Goal: Task Accomplishment & Management: Use online tool/utility

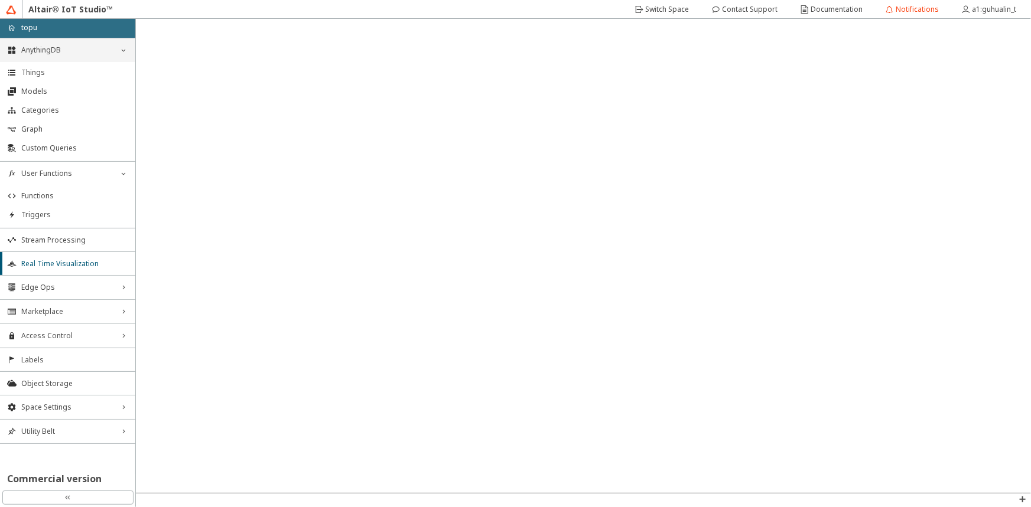
click at [69, 48] on span "AnythingDB" at bounding box center [67, 49] width 93 height 9
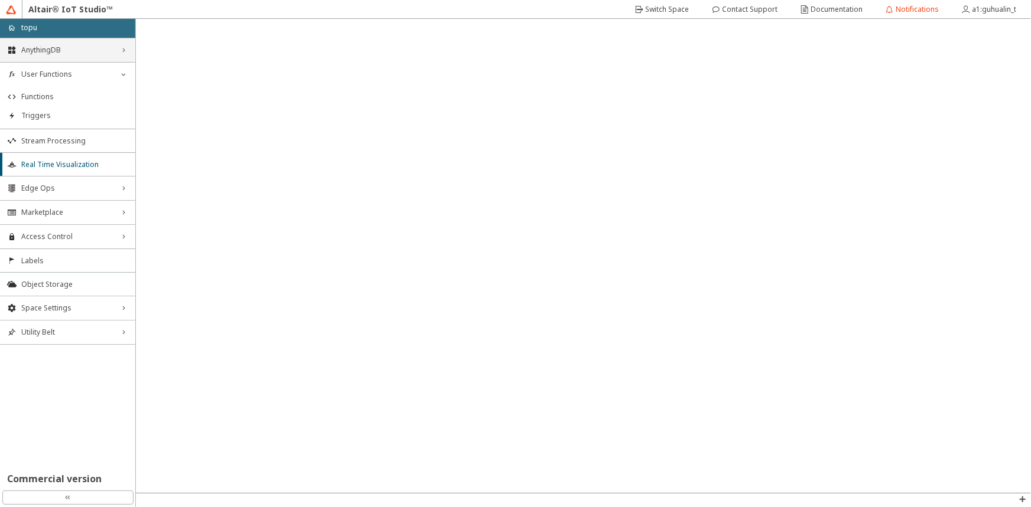
click at [52, 47] on span "AnythingDB" at bounding box center [67, 49] width 93 height 9
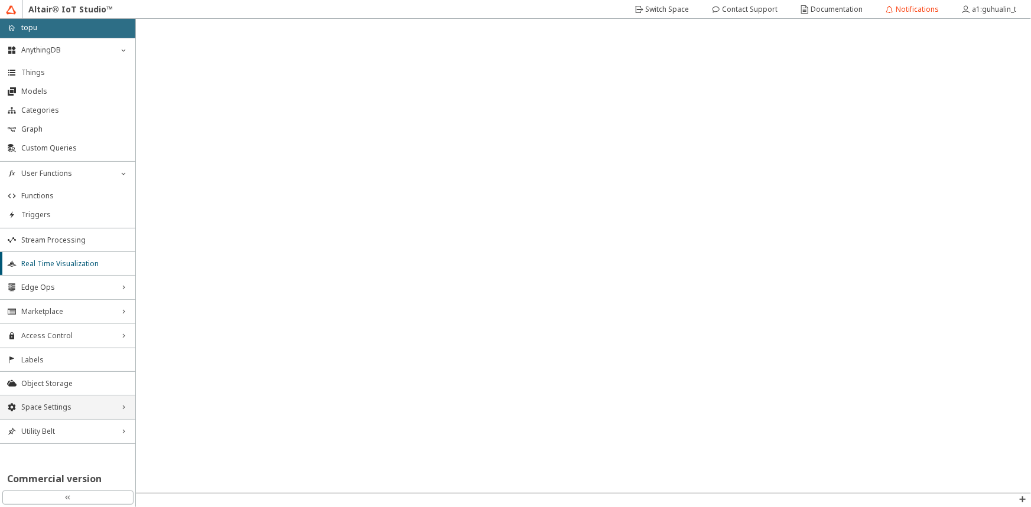
click at [50, 405] on span "Space Settings" at bounding box center [67, 407] width 93 height 9
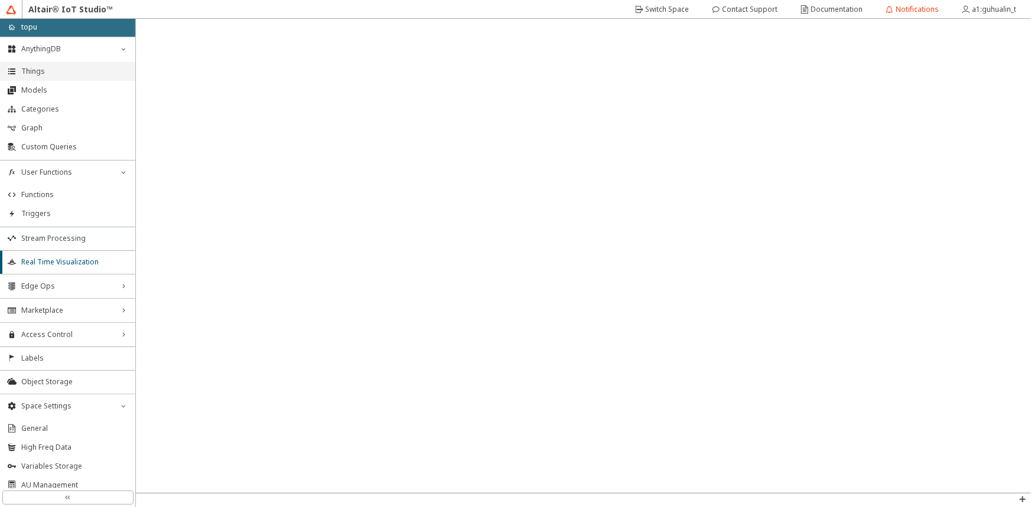
click at [38, 68] on span "Things" at bounding box center [74, 71] width 107 height 9
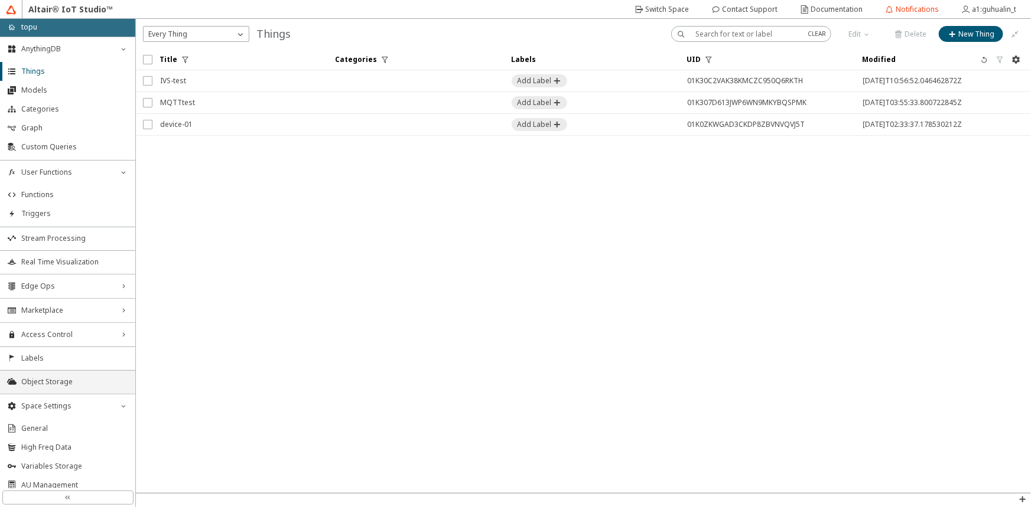
click at [51, 381] on span "Object Storage" at bounding box center [74, 381] width 107 height 9
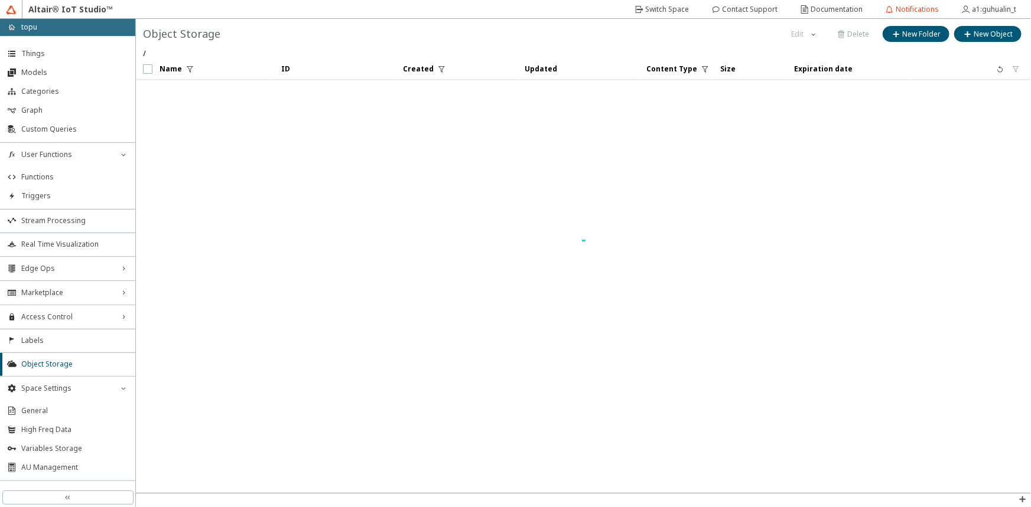
scroll to position [48, 0]
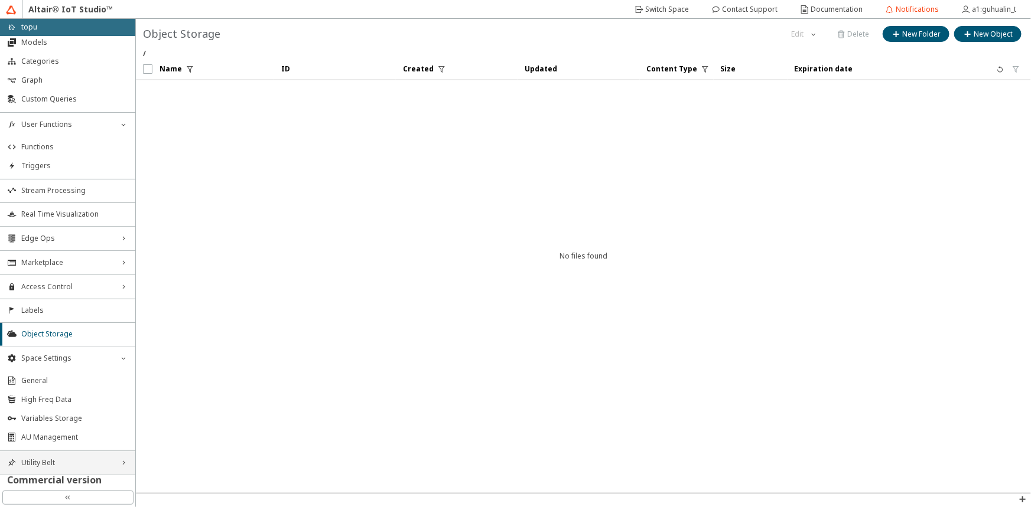
click at [40, 461] on span "Utility Belt" at bounding box center [67, 462] width 93 height 9
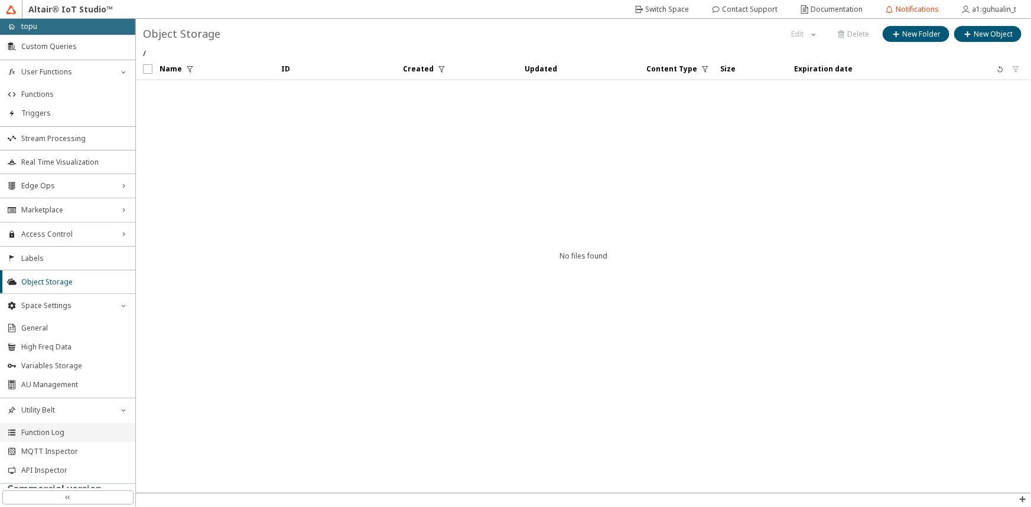
scroll to position [108, 0]
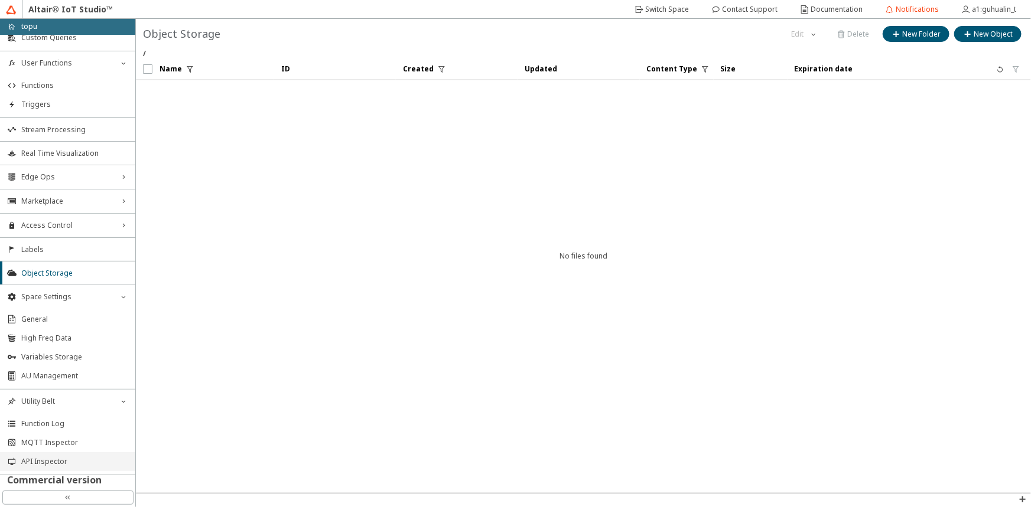
click at [63, 461] on span "API Inspector" at bounding box center [74, 461] width 107 height 9
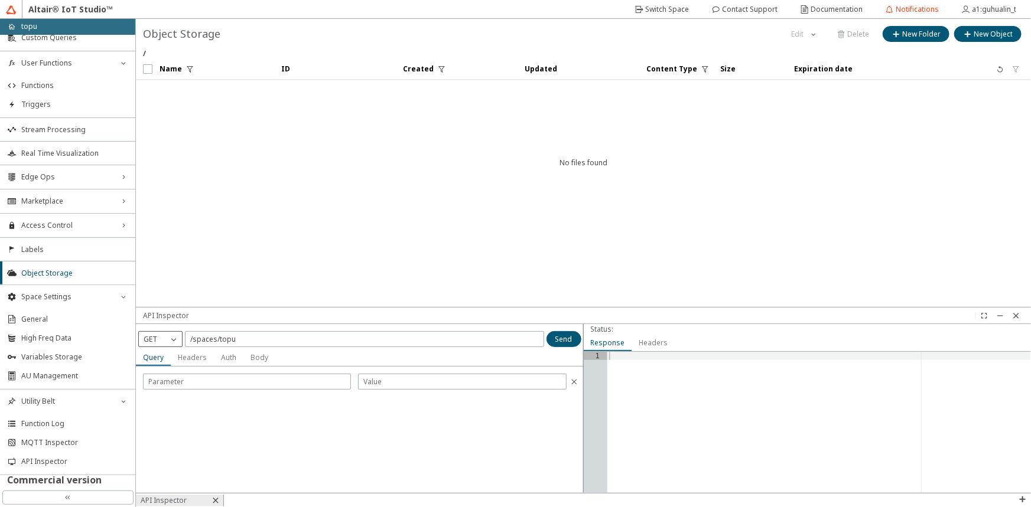
click at [172, 338] on iron-icon at bounding box center [174, 340] width 12 height 12
click at [158, 389] on p "PUT" at bounding box center [160, 391] width 43 height 11
click at [0, 0] on slot "Body" at bounding box center [0, 0] width 0 height 0
click at [287, 431] on div at bounding box center [371, 447] width 424 height 126
type textarea "{}"
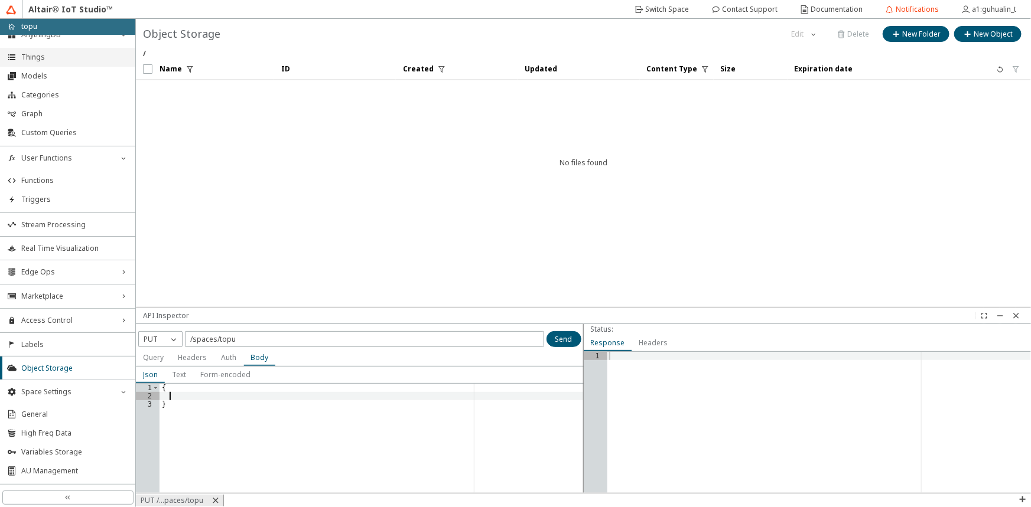
scroll to position [0, 0]
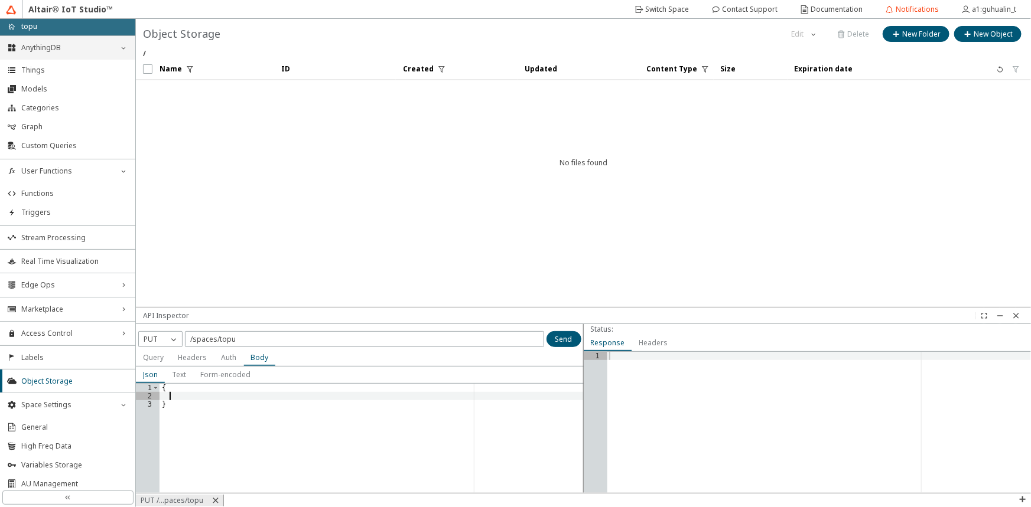
click at [71, 52] on span "AnythingDB" at bounding box center [67, 47] width 93 height 9
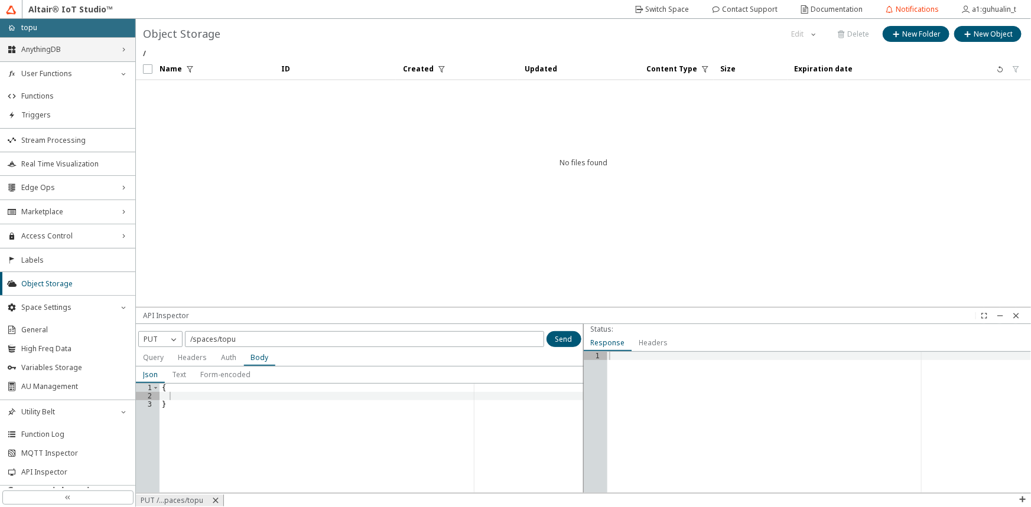
click at [70, 48] on span "AnythingDB" at bounding box center [67, 49] width 93 height 9
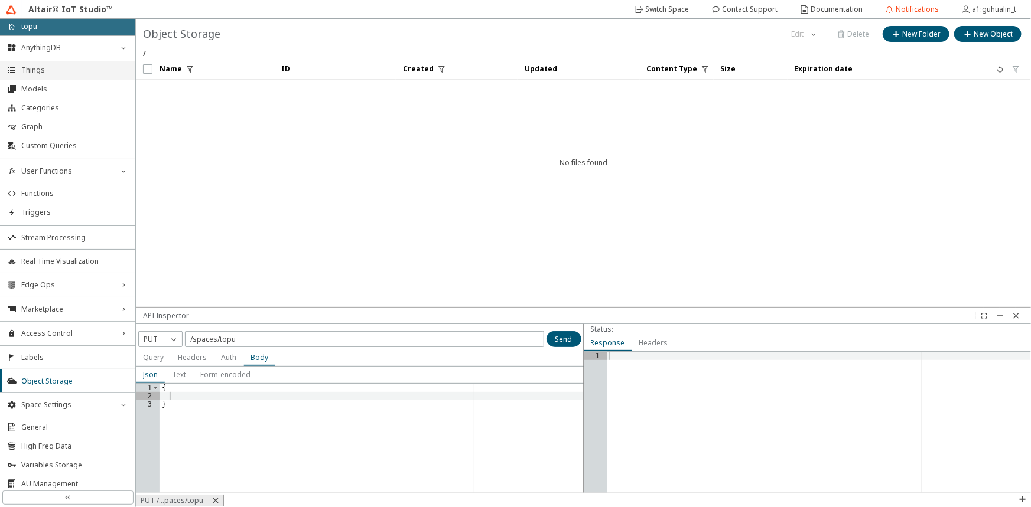
click at [57, 70] on span "Things" at bounding box center [74, 70] width 107 height 9
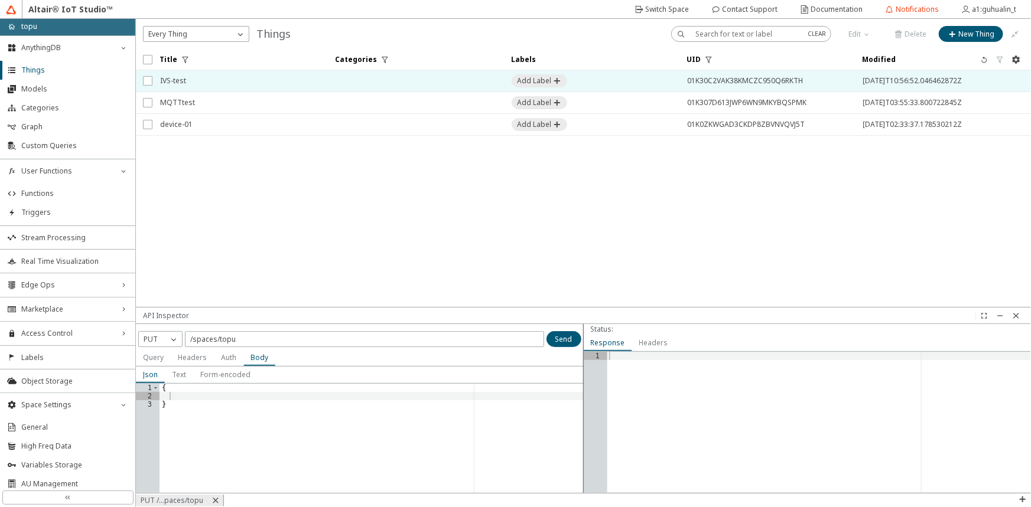
click at [286, 70] on span "IVS-test" at bounding box center [240, 80] width 160 height 21
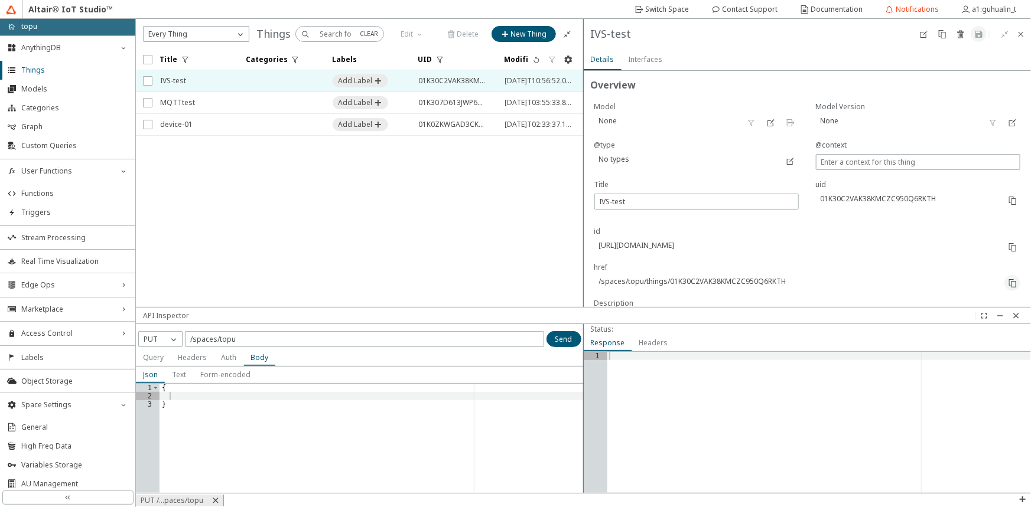
click at [1008, 282] on iron-icon at bounding box center [1012, 283] width 9 height 9
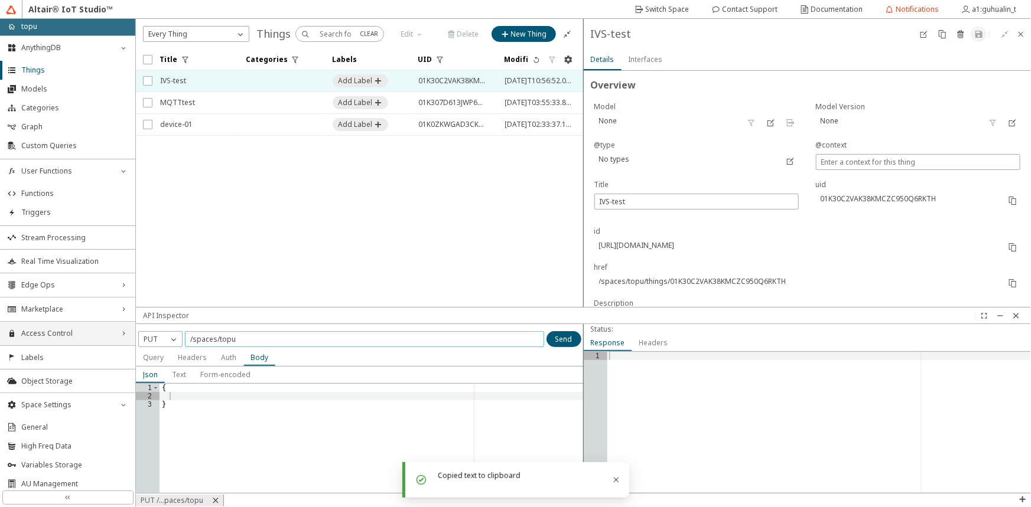
drag, startPoint x: 265, startPoint y: 340, endPoint x: 103, endPoint y: 329, distance: 162.8
click at [103, 329] on div "home topu AnythingDB down_chevron Things Models Categories Graph Custom Queries…" at bounding box center [515, 263] width 1031 height 488
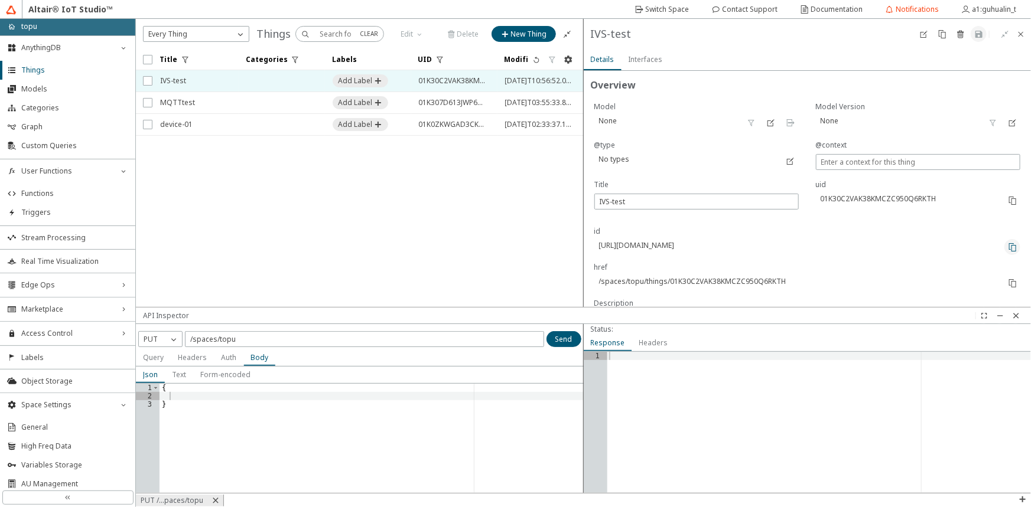
click at [1008, 244] on iron-icon at bounding box center [1012, 247] width 9 height 9
click at [1008, 281] on iron-icon at bounding box center [1012, 283] width 9 height 9
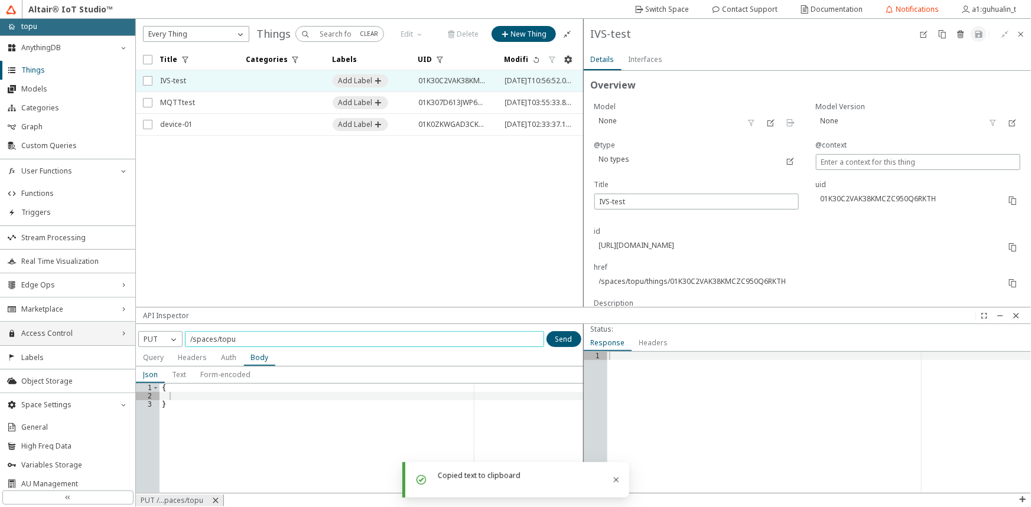
drag, startPoint x: 257, startPoint y: 337, endPoint x: 116, endPoint y: 322, distance: 141.9
click at [116, 322] on div "home topu AnythingDB down_chevron Things Models Categories Graph Custom Queries…" at bounding box center [515, 263] width 1031 height 488
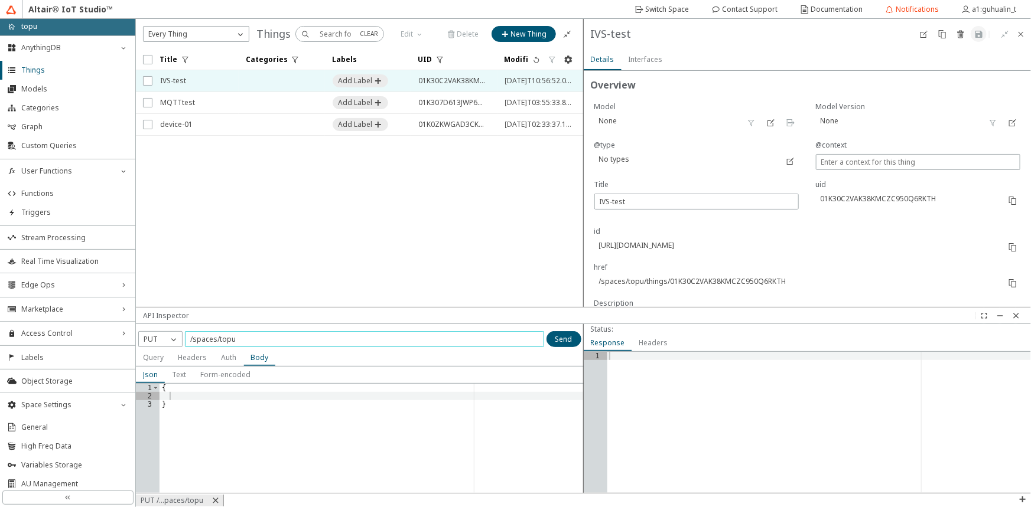
paste input "/things/01K30C2VAK38KMCZC950Q6RKTH"
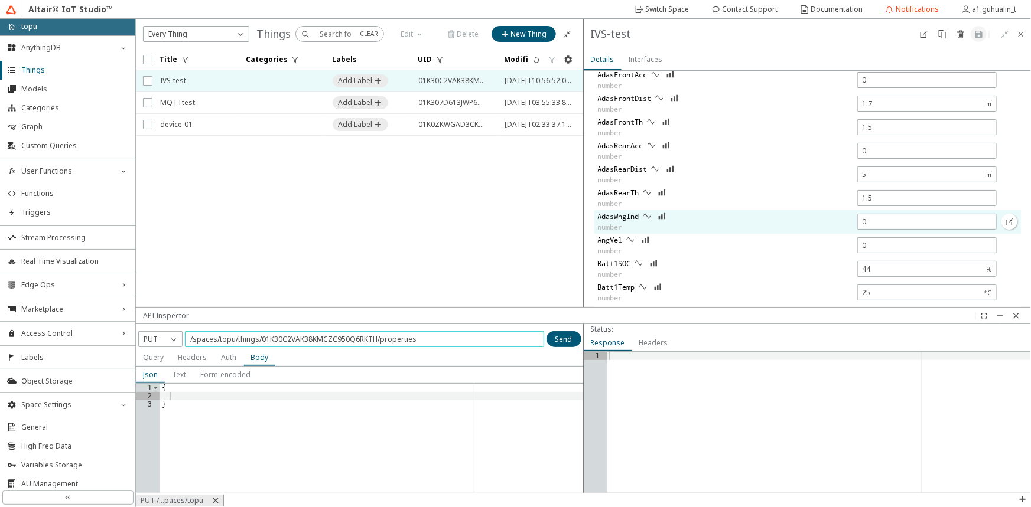
scroll to position [483, 0]
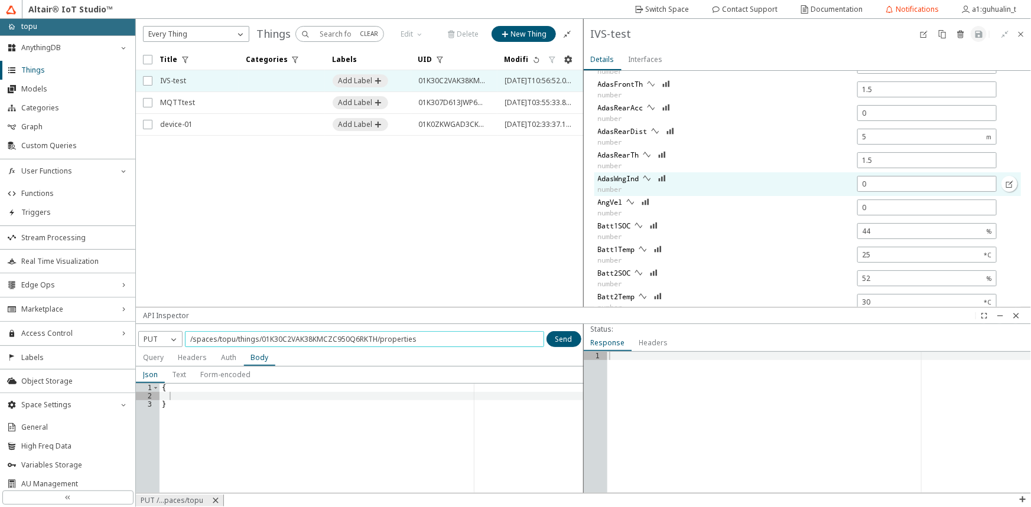
type input "/spaces/topu/things/01K30C2VAK38KMCZC950Q6RKTH/properties"
drag, startPoint x: 594, startPoint y: 180, endPoint x: 640, endPoint y: 180, distance: 45.5
click at [640, 180] on div "AdasWngInd number" at bounding box center [797, 184] width 406 height 24
click at [589, 178] on div "Overview No categories Labels Properties Save historical AdasFrontAcc number Ad…" at bounding box center [807, 226] width 448 height 1276
click at [592, 177] on unity-section "AdasFrontAcc number AdasFrontDist number AdasFrontTh number AdasRearAcc number …" at bounding box center [807, 385] width 433 height 709
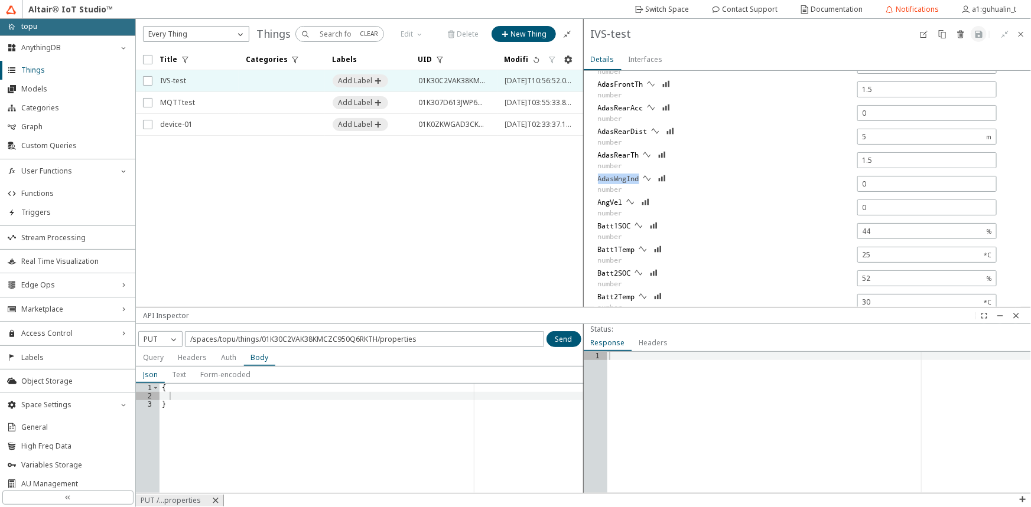
click at [592, 177] on unity-section "AdasFrontAcc number AdasFrontDist number AdasFrontTh number AdasRearAcc number …" at bounding box center [807, 385] width 433 height 709
click at [207, 395] on div "{ }" at bounding box center [371, 447] width 424 height 126
paste textarea "AdasWngInd""
type textarea ""AdasWngInd": 1"
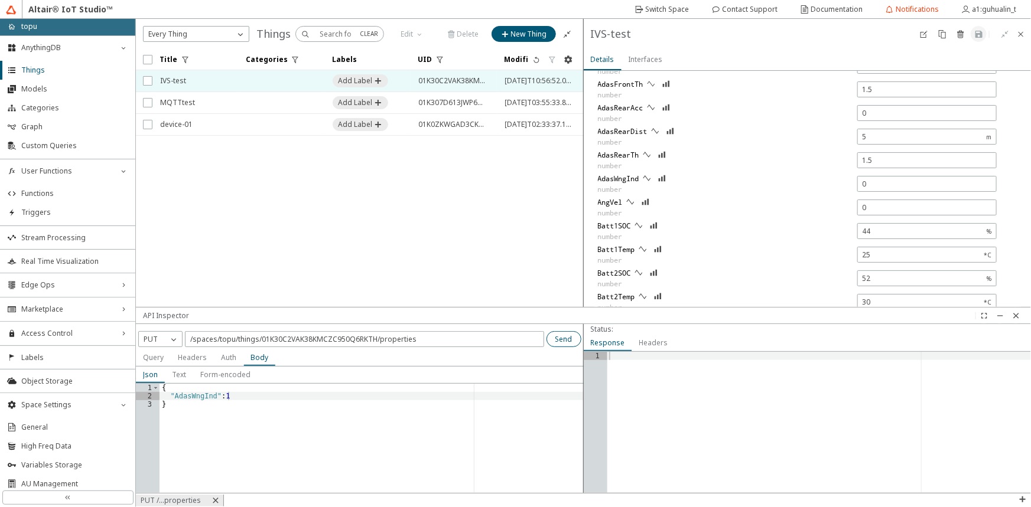
click at [0, 0] on slot "Send" at bounding box center [0, 0] width 0 height 0
type input "1"
